Goal: Task Accomplishment & Management: Complete application form

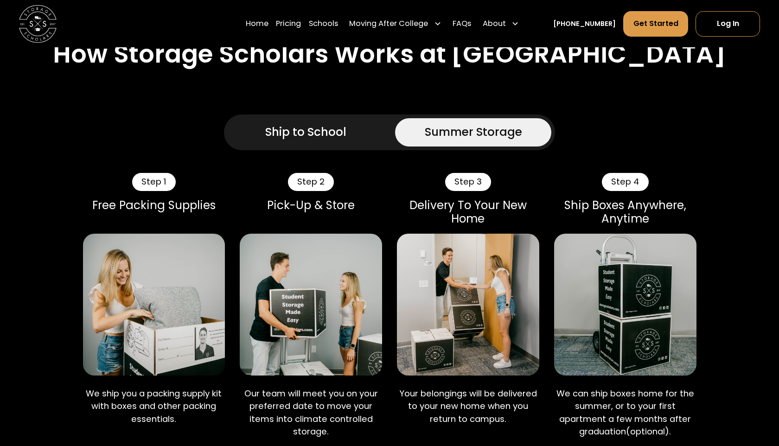
scroll to position [432, 0]
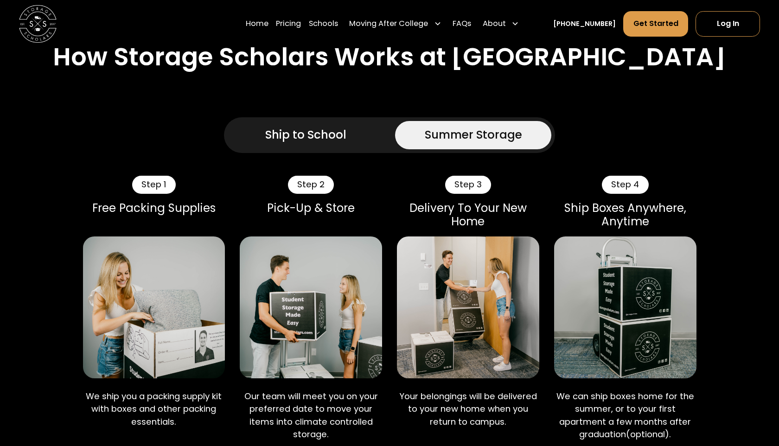
click at [294, 133] on div "Ship to School" at bounding box center [305, 135] width 81 height 17
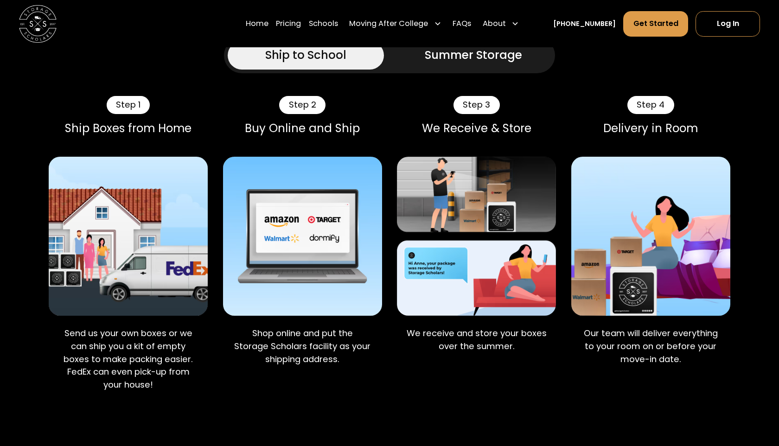
scroll to position [512, 0]
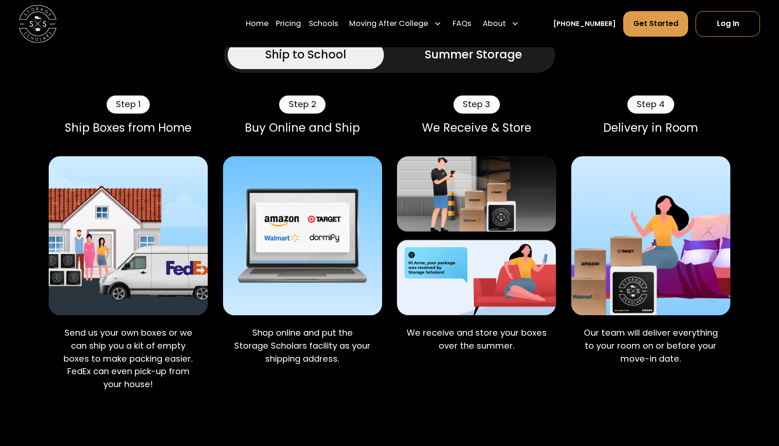
click at [328, 248] on img at bounding box center [302, 235] width 159 height 159
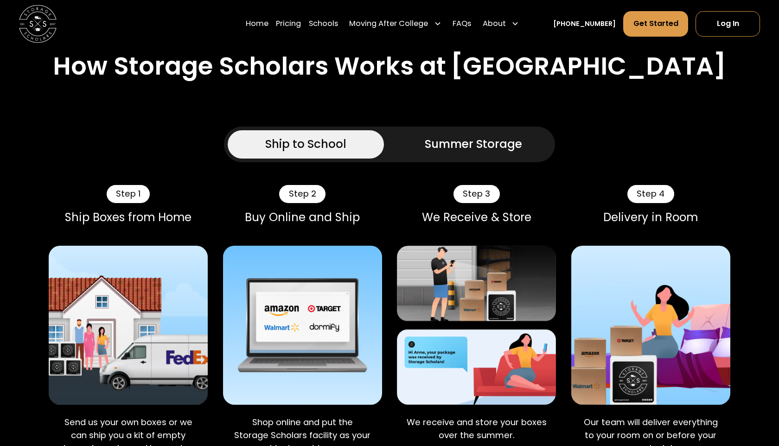
scroll to position [534, 0]
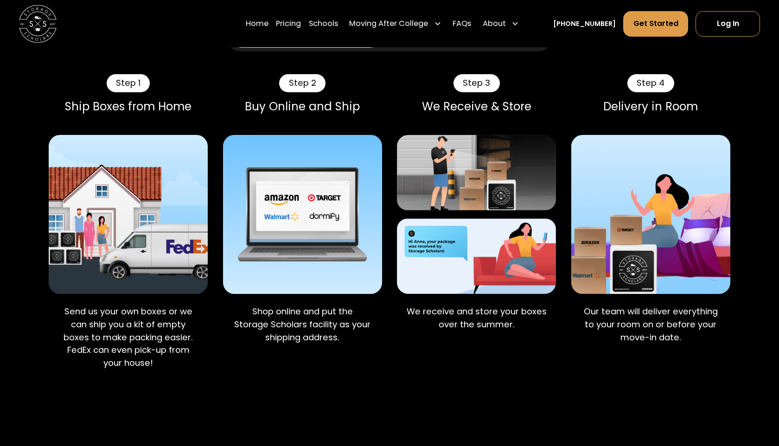
click at [619, 268] on img at bounding box center [651, 214] width 159 height 159
click at [338, 137] on img at bounding box center [302, 214] width 159 height 159
click at [304, 86] on div "Step 2" at bounding box center [302, 83] width 46 height 18
click at [648, 22] on link "Get Started" at bounding box center [656, 24] width 65 height 26
